Goal: Information Seeking & Learning: Learn about a topic

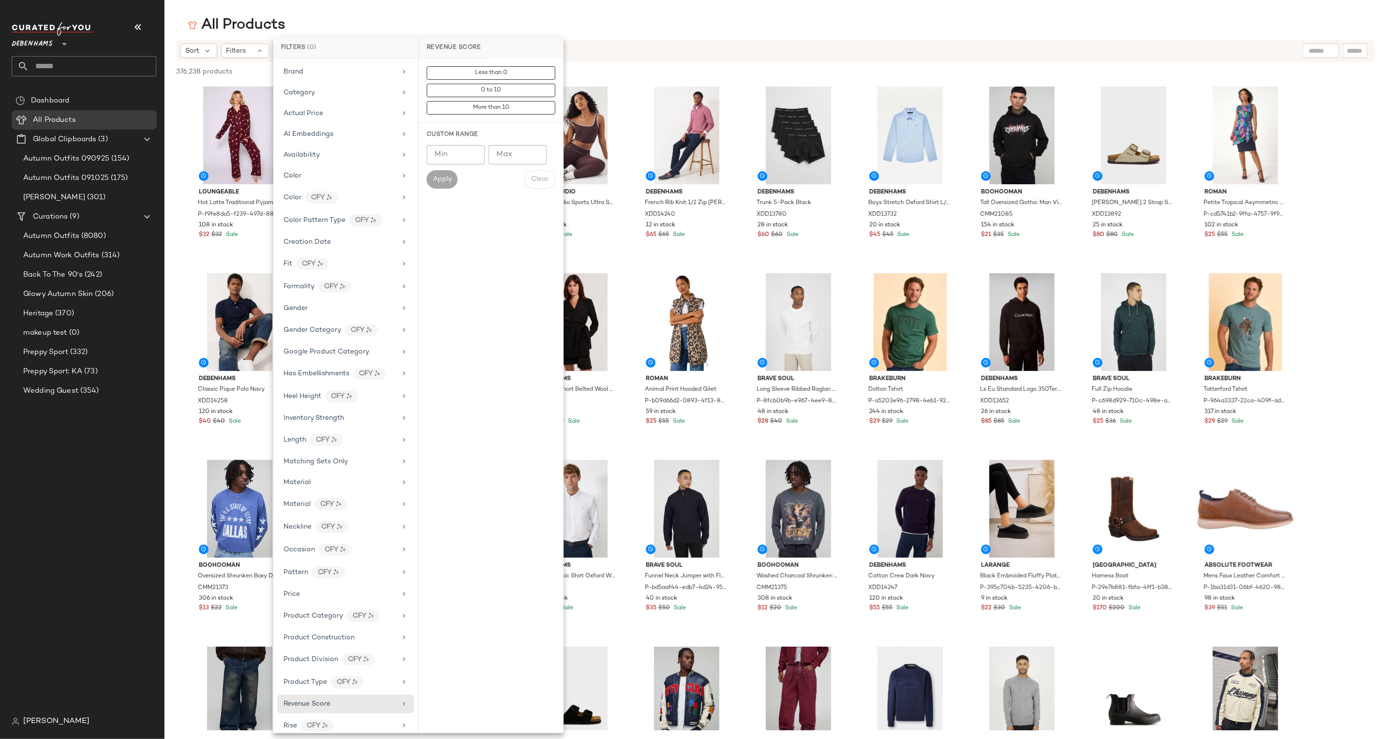
scroll to position [210, 0]
click at [131, 42] on div "Debenhams **" at bounding box center [84, 38] width 145 height 24
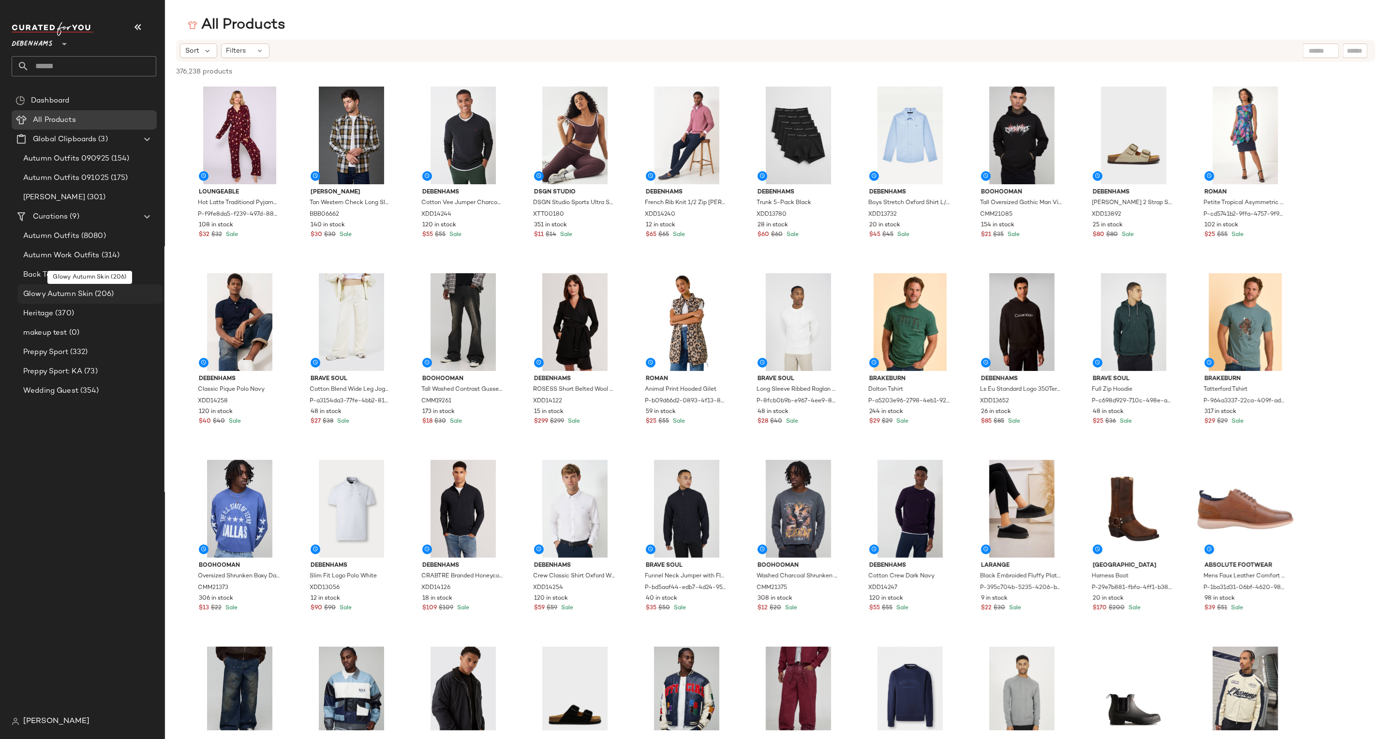
click at [67, 296] on span "Glowy Autumn Skin" at bounding box center [58, 294] width 70 height 11
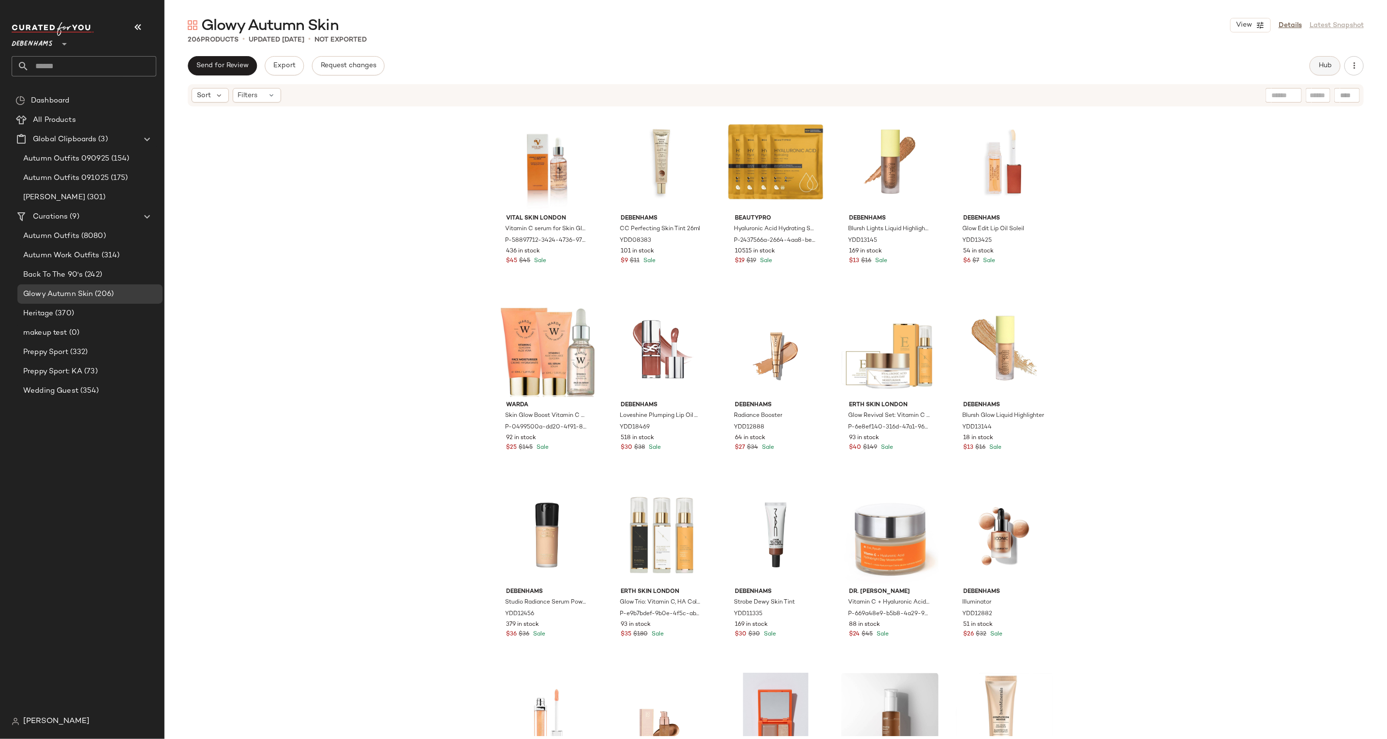
click at [1331, 59] on button "Hub" at bounding box center [1324, 65] width 31 height 19
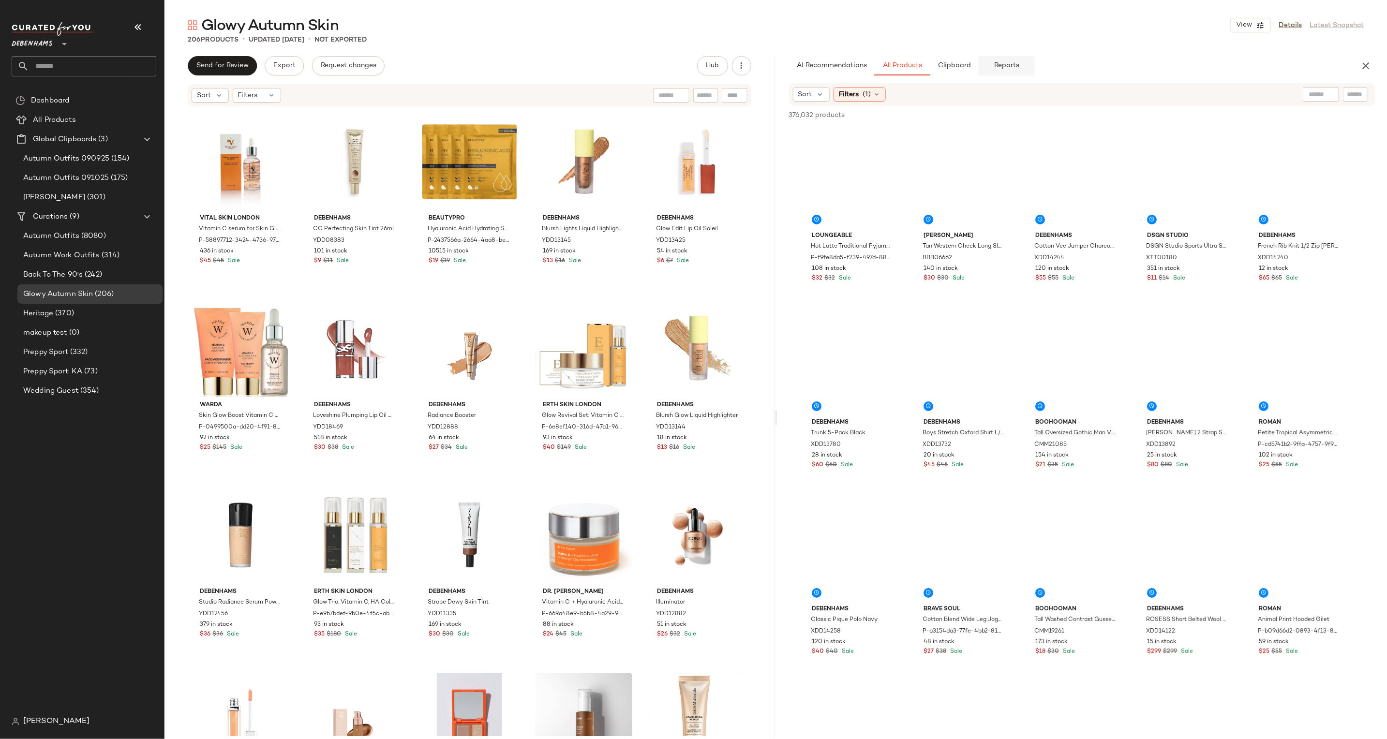
click at [1011, 63] on span "Reports" at bounding box center [1007, 66] width 26 height 8
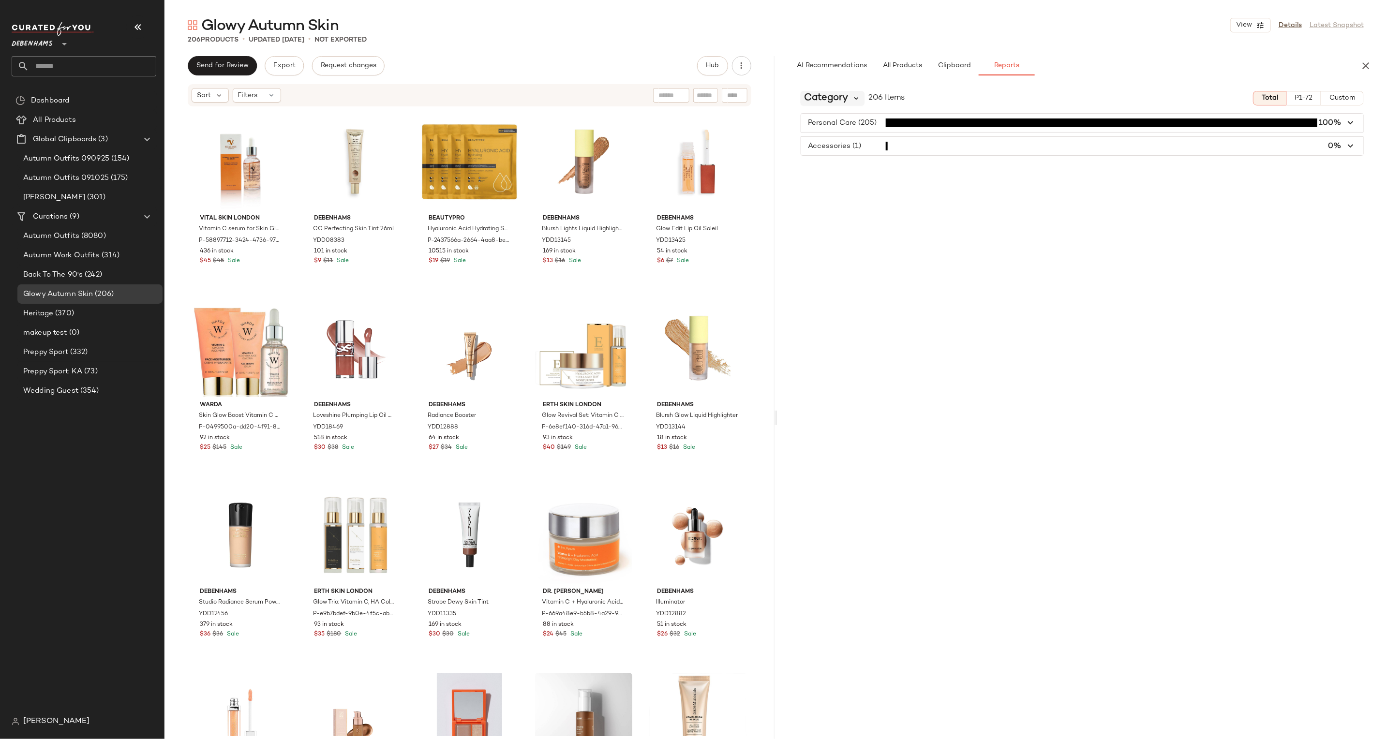
click at [852, 95] on icon at bounding box center [856, 98] width 9 height 9
click at [845, 238] on span "Google Product Category" at bounding box center [856, 242] width 96 height 8
click at [876, 94] on span "Google Product Category" at bounding box center [864, 98] width 120 height 15
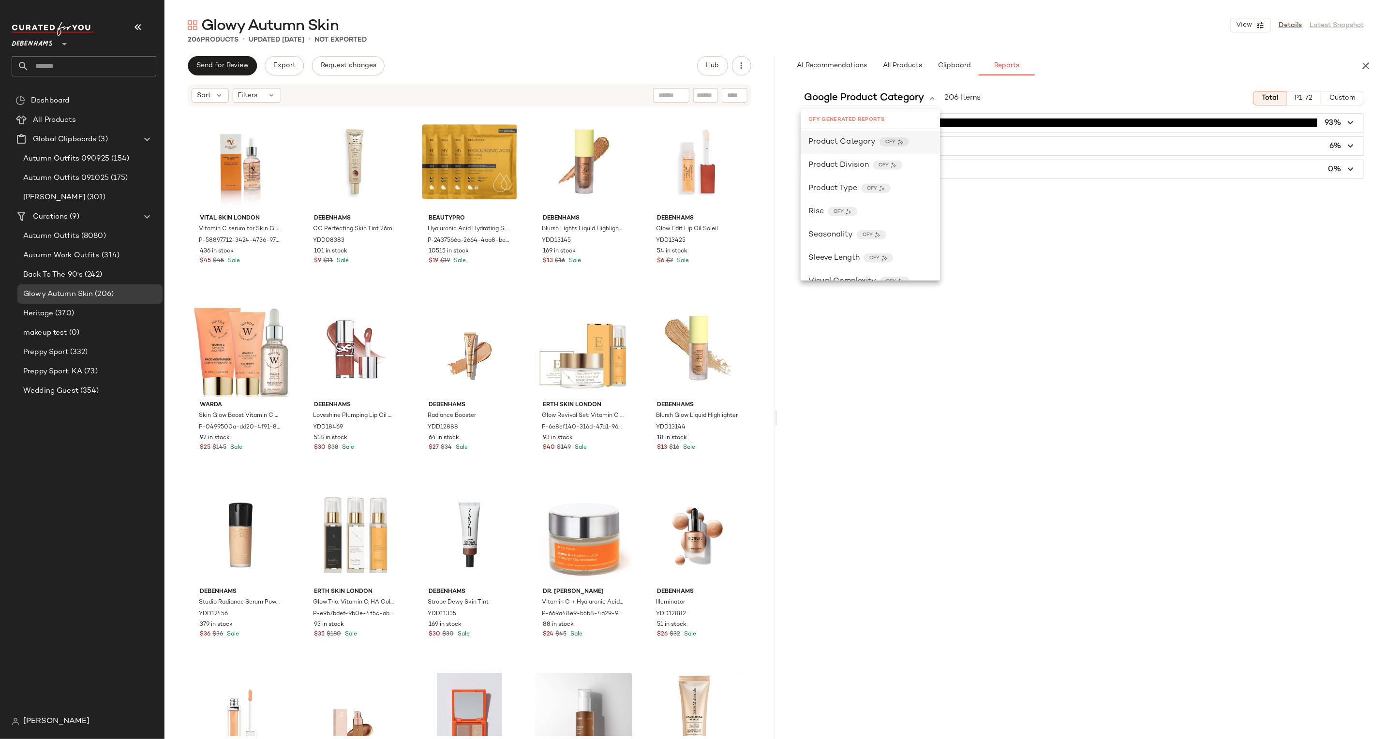
click at [867, 133] on div "Product Category CFY" at bounding box center [870, 142] width 139 height 23
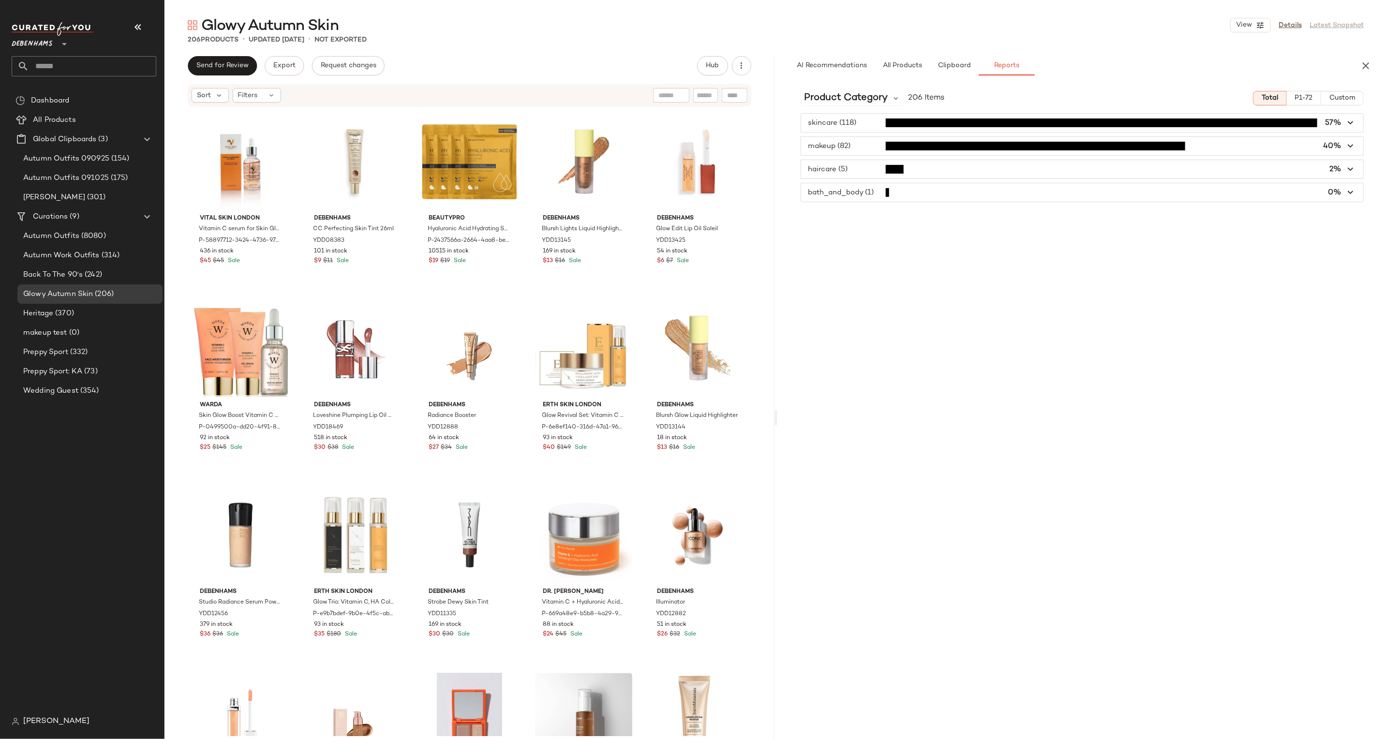
click at [867, 142] on span "button" at bounding box center [1082, 146] width 563 height 18
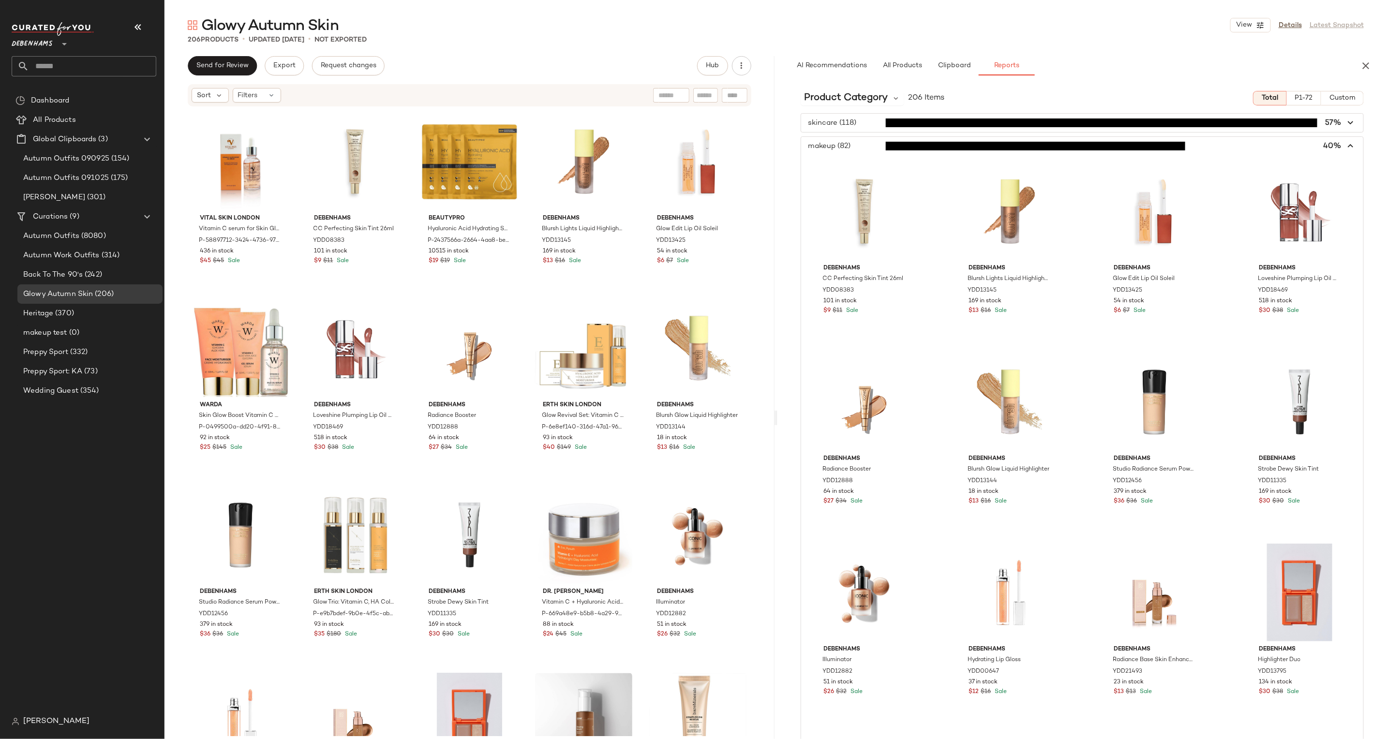
click at [867, 142] on span "button" at bounding box center [1082, 146] width 563 height 18
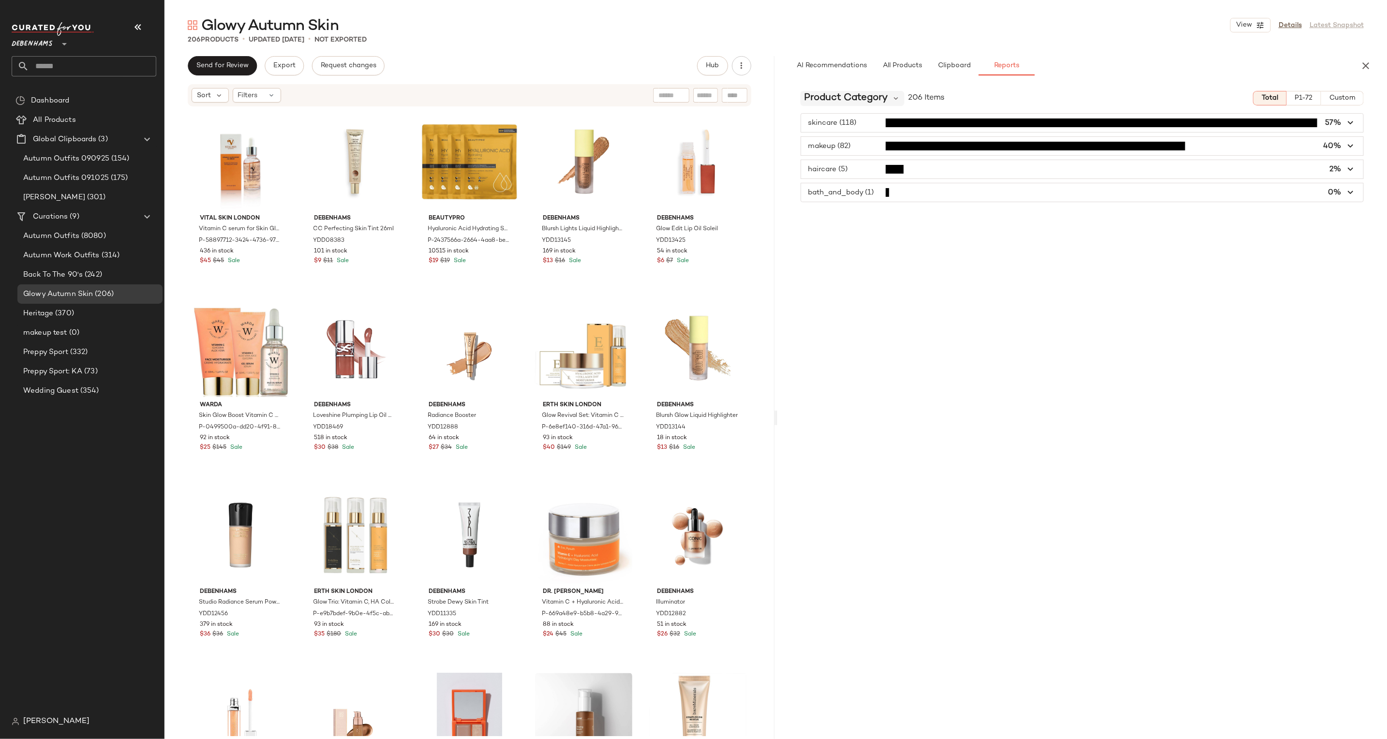
click at [876, 100] on span "Product Category" at bounding box center [846, 98] width 84 height 15
click at [865, 178] on div "Product Type CFY" at bounding box center [862, 172] width 123 height 23
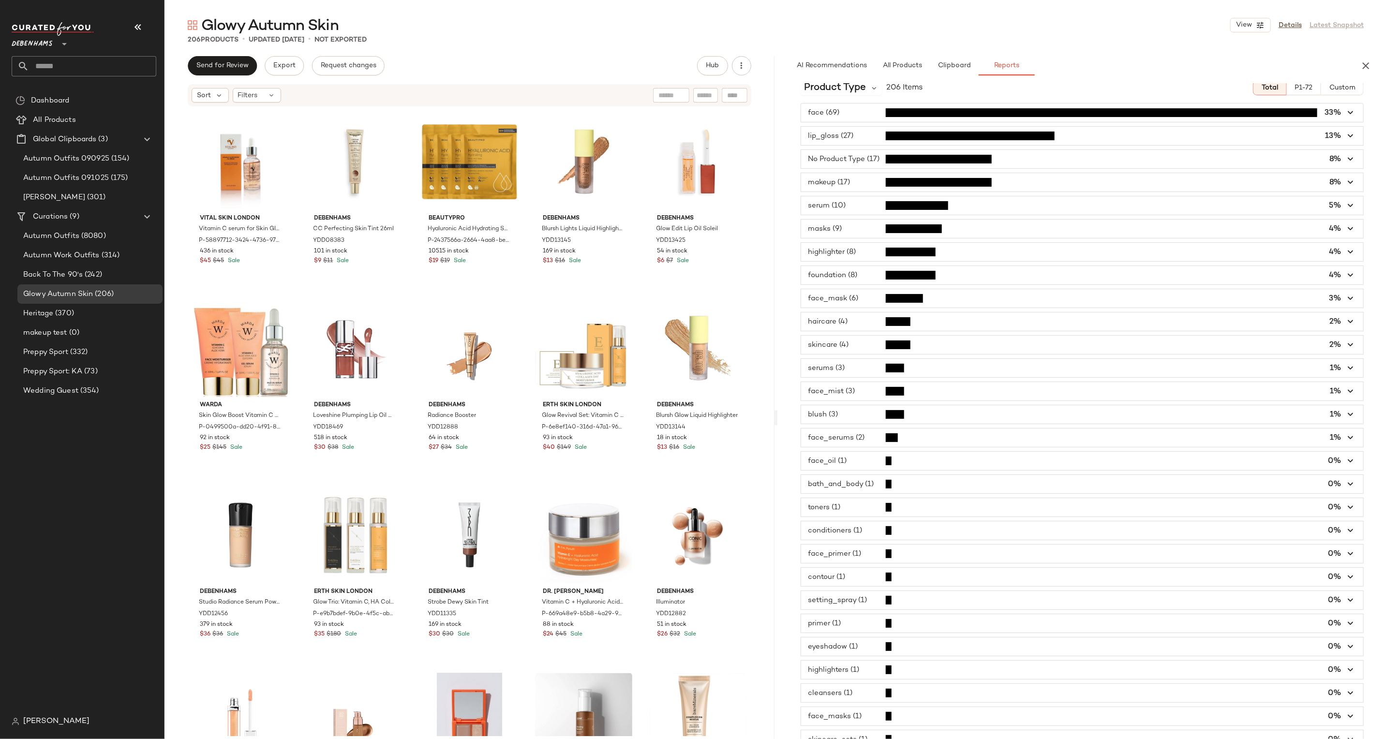
scroll to position [0, 0]
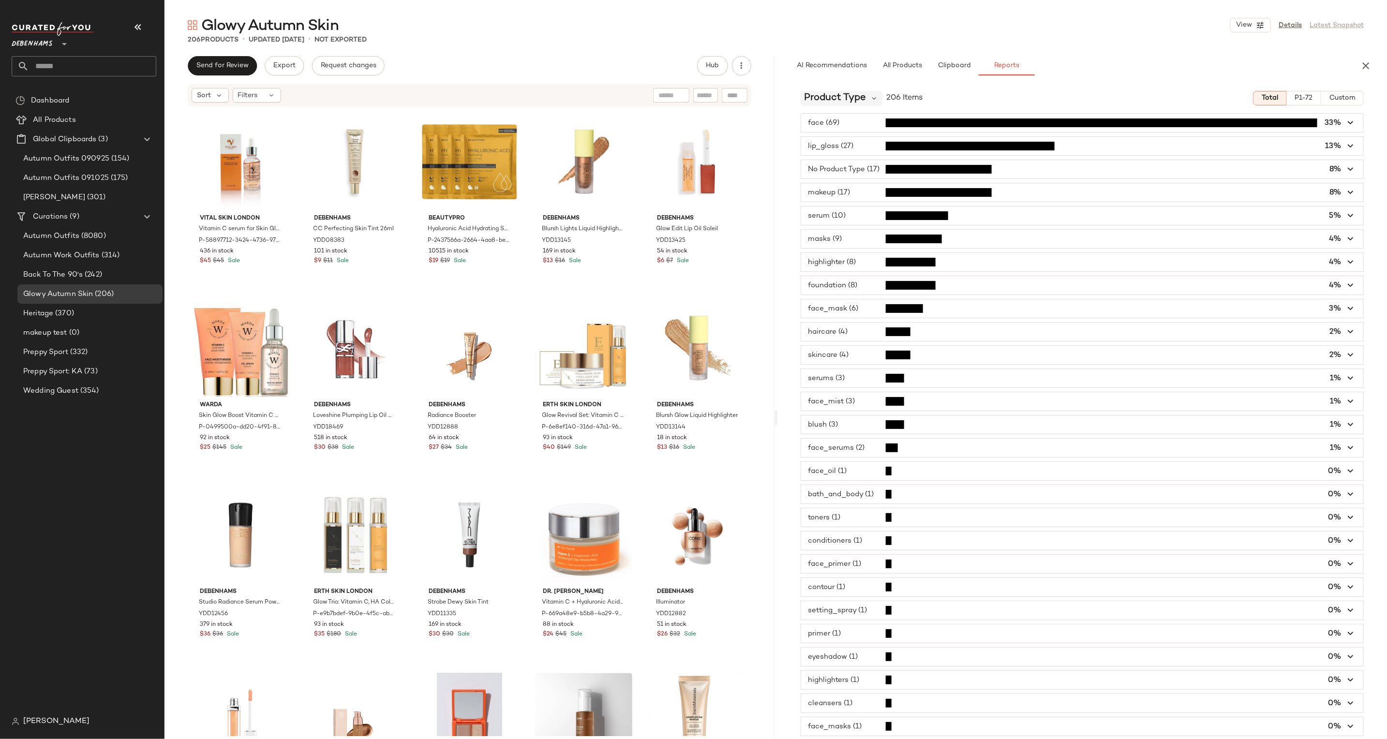
click at [855, 93] on span "Product Type" at bounding box center [835, 98] width 62 height 15
click at [855, 163] on div "Product Type CFY" at bounding box center [862, 172] width 123 height 23
click at [850, 173] on span "button" at bounding box center [1082, 169] width 563 height 18
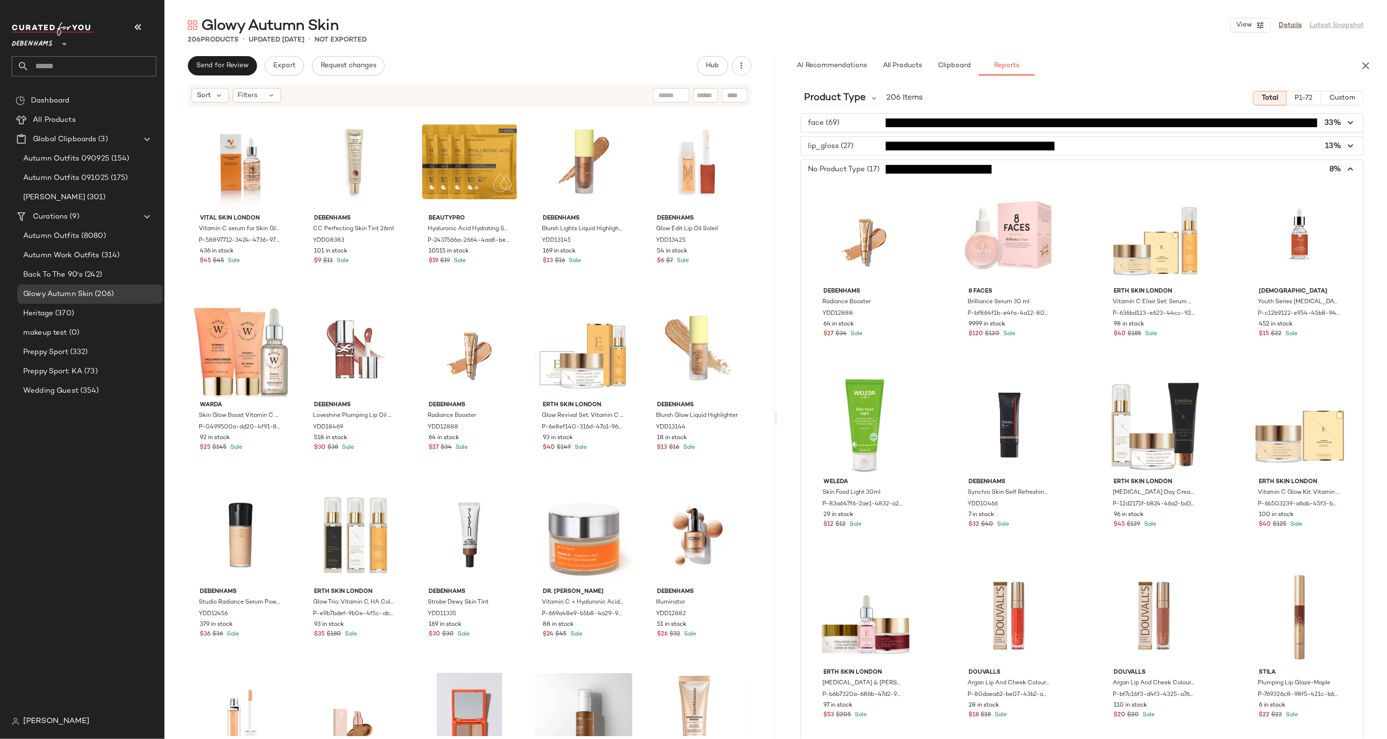
click at [850, 173] on span "button" at bounding box center [1082, 169] width 563 height 18
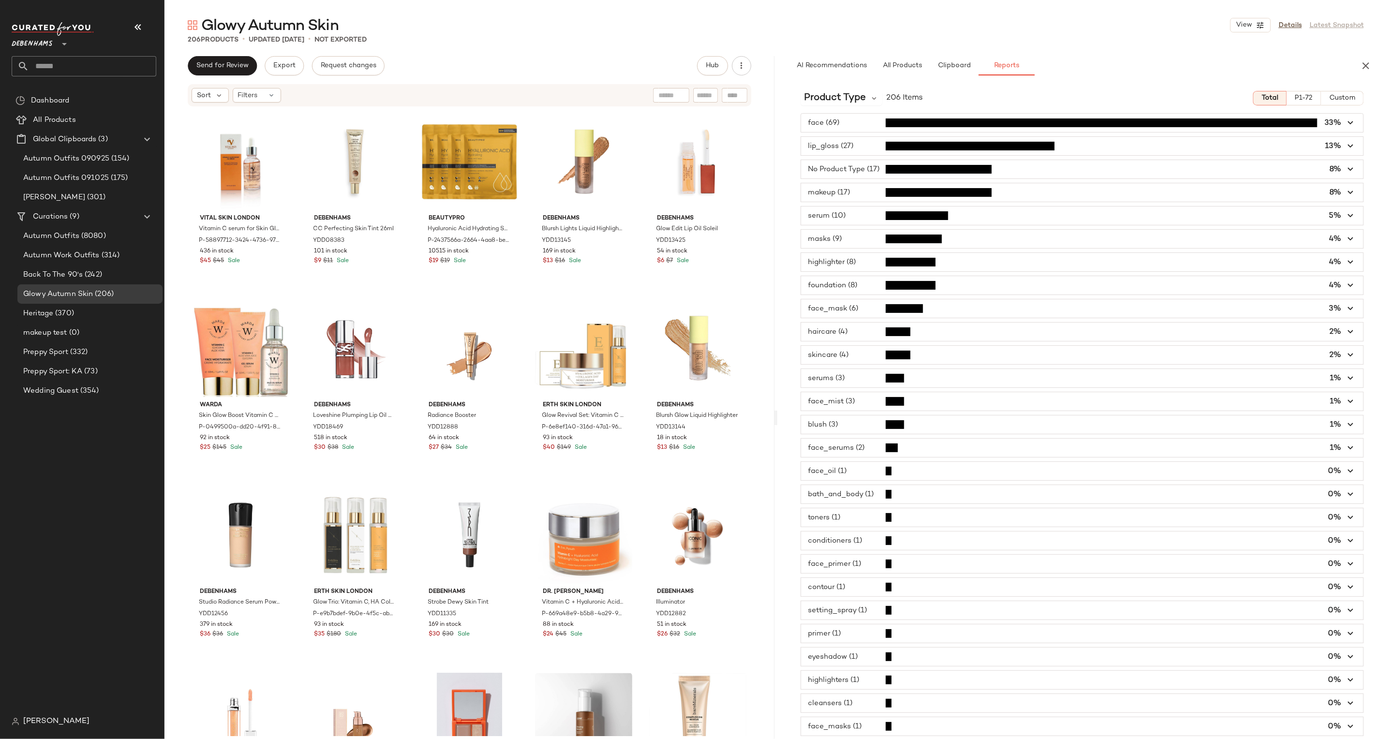
click at [886, 169] on span "button" at bounding box center [1082, 169] width 563 height 18
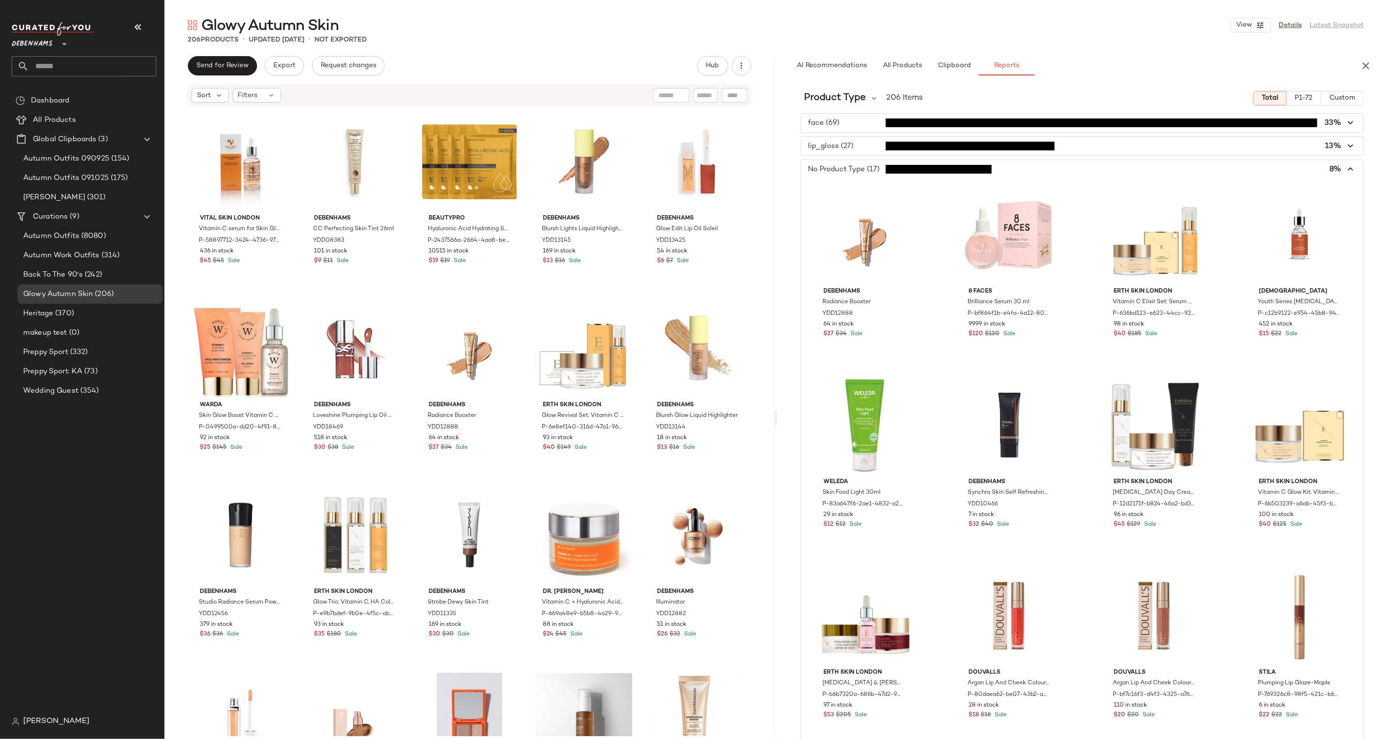
click at [886, 169] on span "button" at bounding box center [1082, 169] width 563 height 18
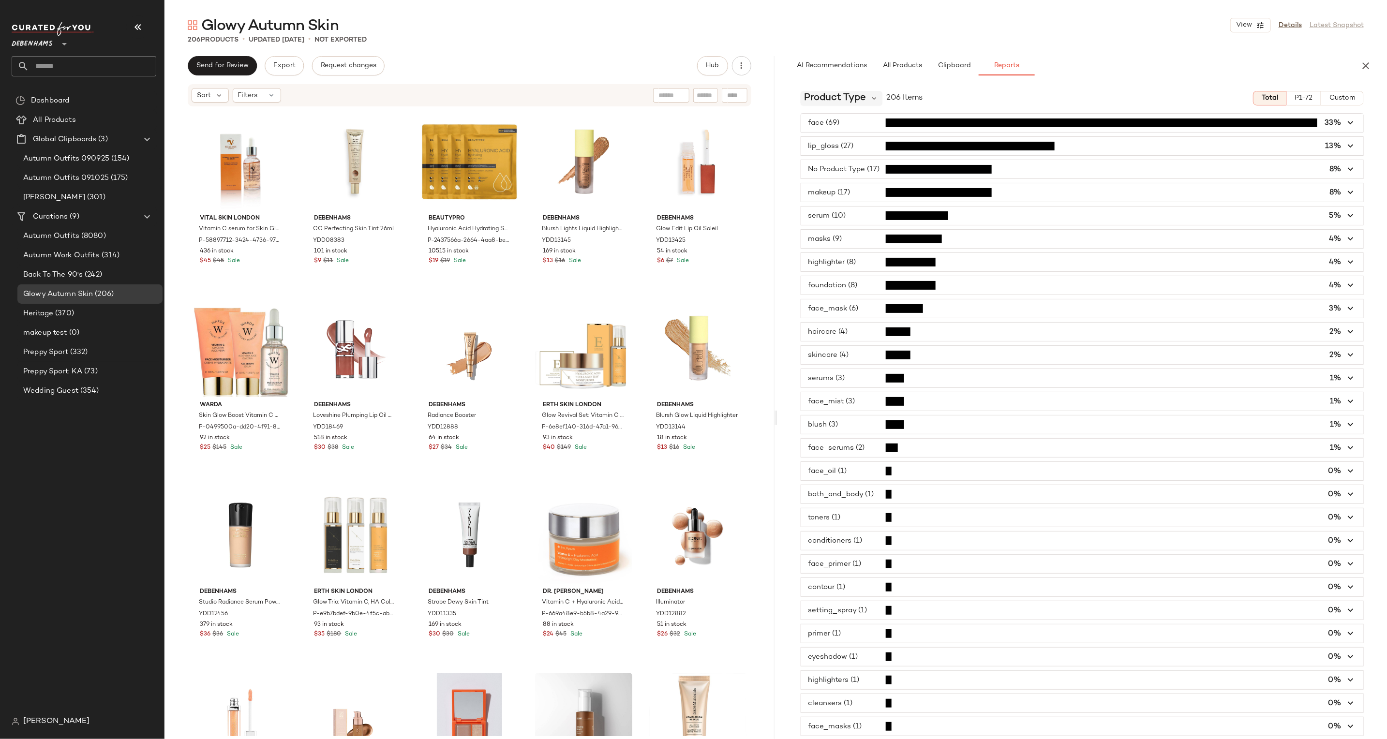
click at [862, 99] on span "Product Type" at bounding box center [835, 98] width 62 height 15
click at [902, 28] on div "Glowy Autumn Skin View Details Latest Snapshot" at bounding box center [775, 24] width 1222 height 19
click at [873, 101] on icon at bounding box center [874, 98] width 9 height 9
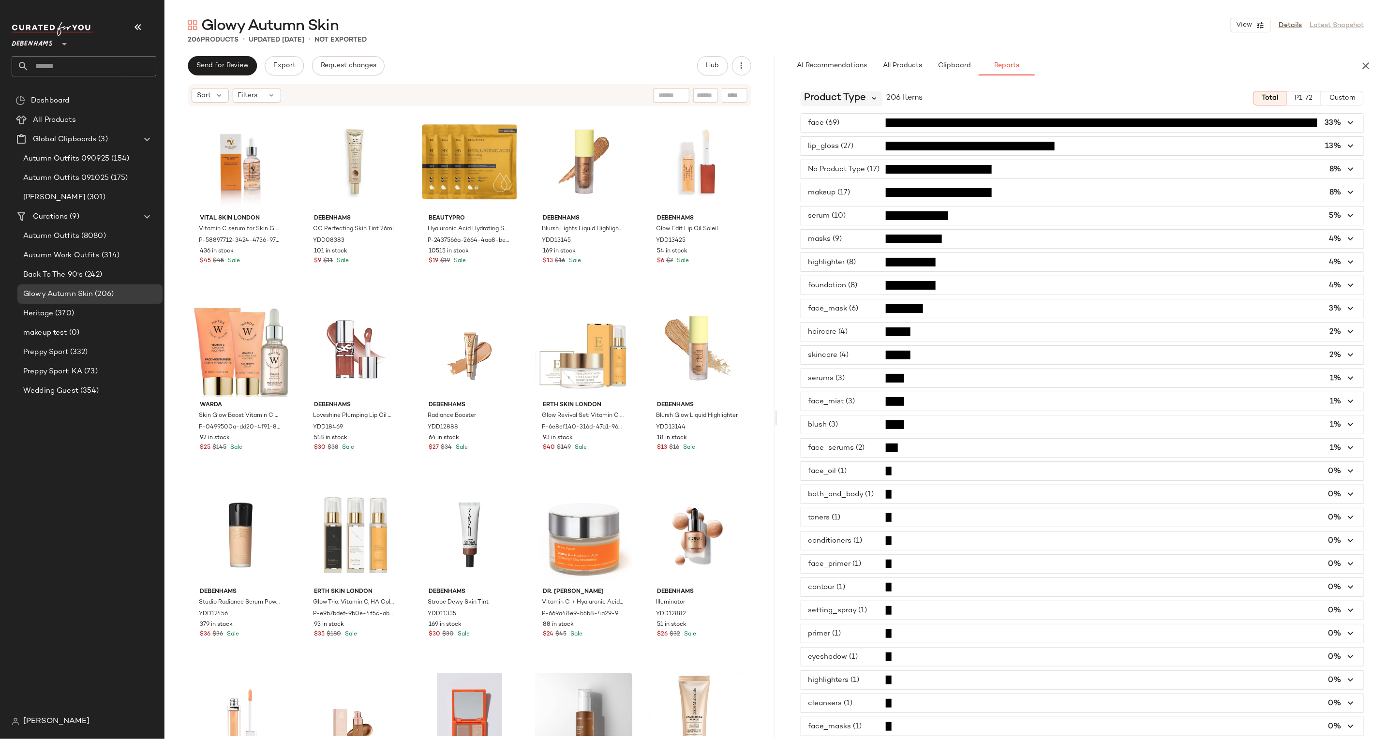
click at [873, 101] on icon at bounding box center [874, 98] width 9 height 9
click at [855, 213] on span "Product Category" at bounding box center [841, 218] width 67 height 12
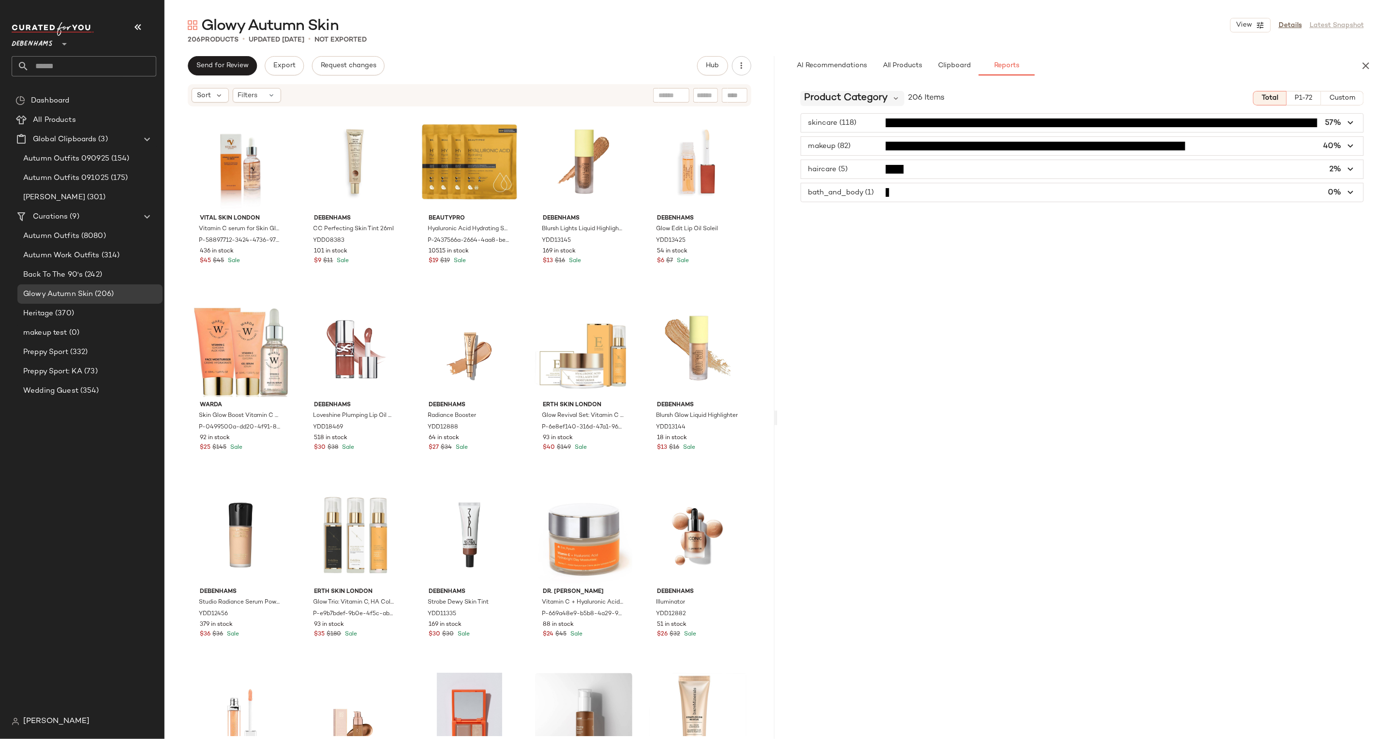
click at [859, 97] on span "Product Category" at bounding box center [846, 98] width 84 height 15
